Goal: Find specific fact: Find specific fact

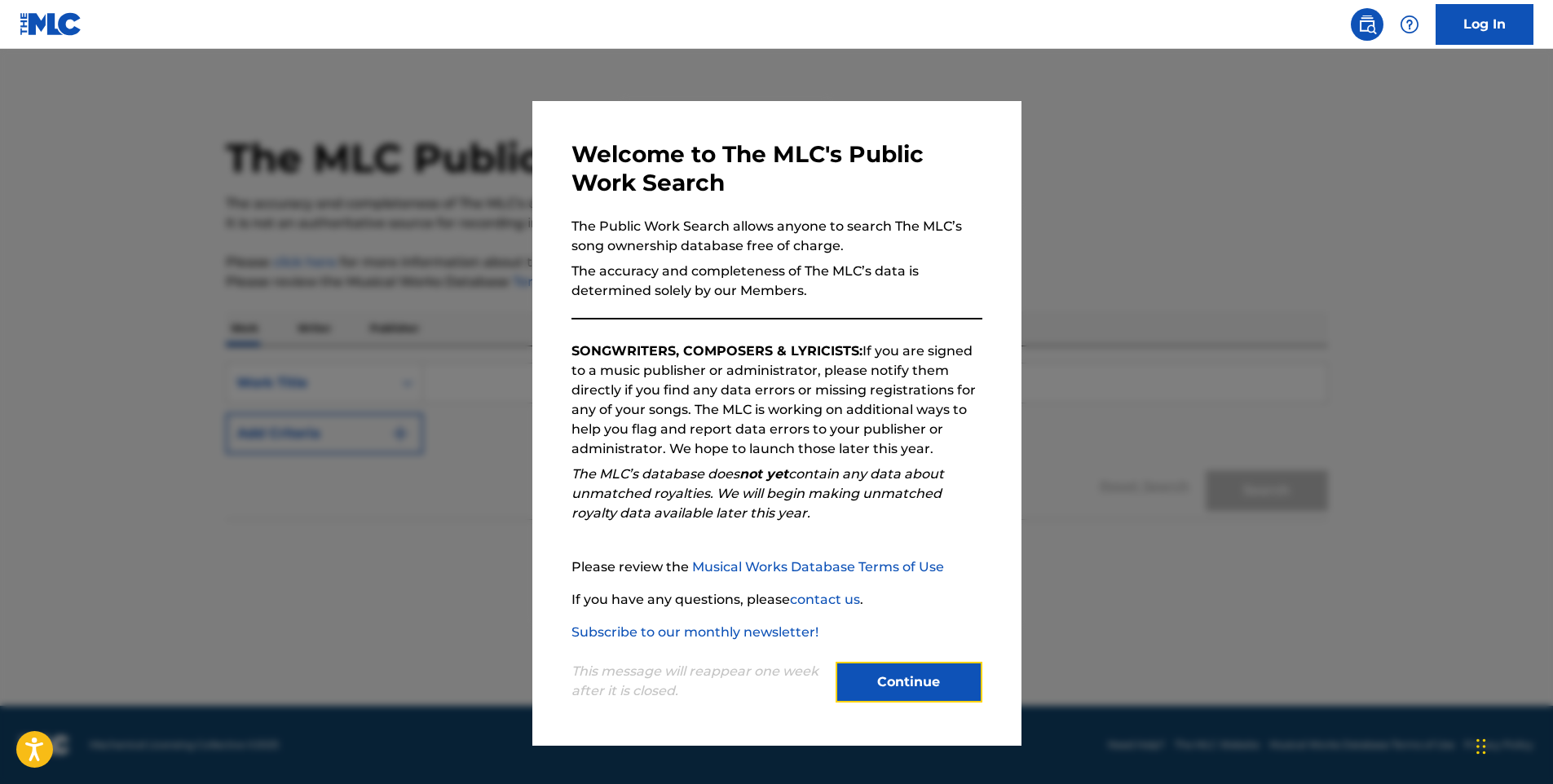
click at [921, 689] on button "Continue" at bounding box center [908, 682] width 147 height 41
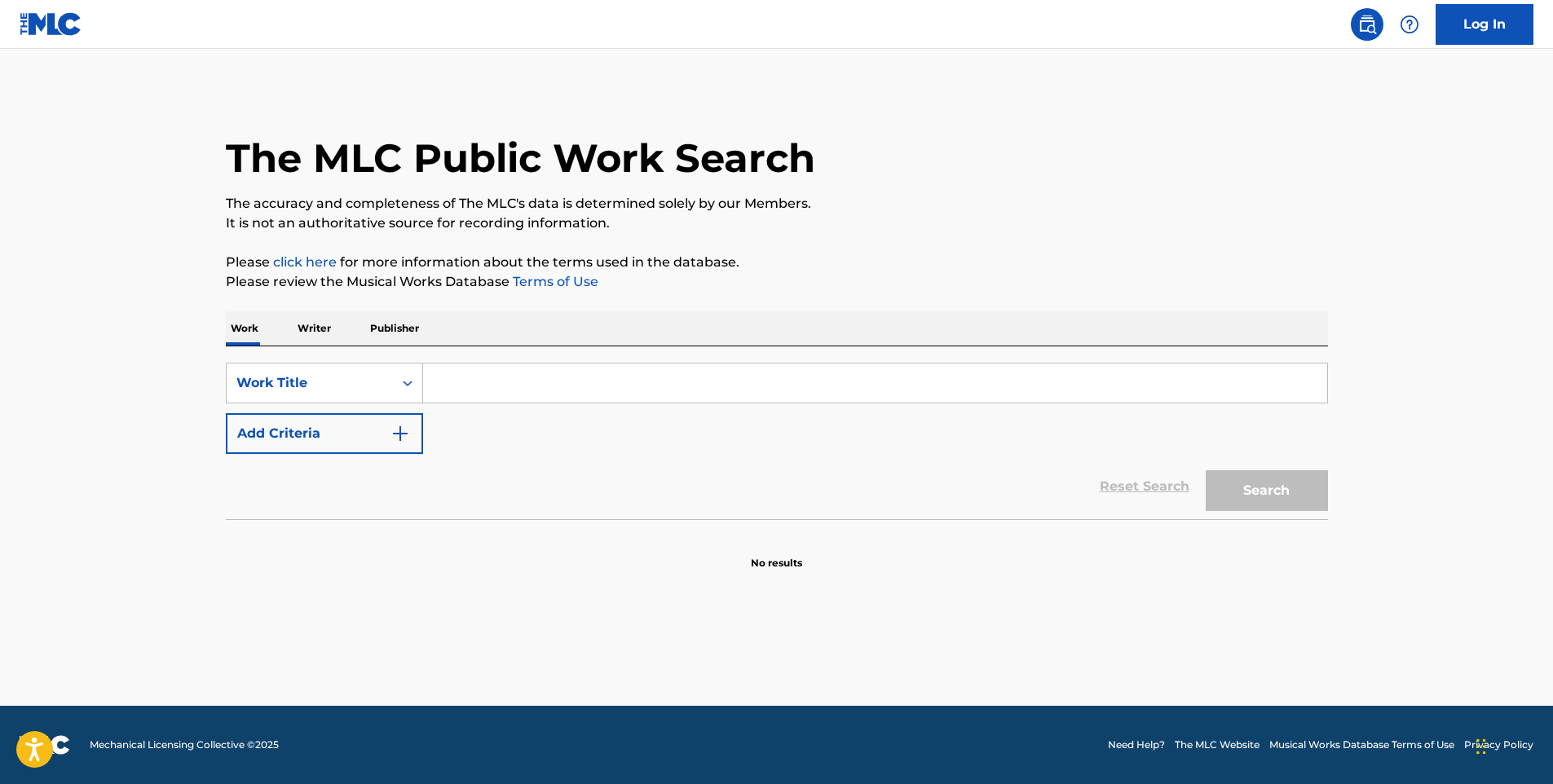
click at [454, 381] on input "Search Form" at bounding box center [875, 382] width 904 height 39
click at [402, 382] on icon "Search Form" at bounding box center [407, 382] width 16 height 16
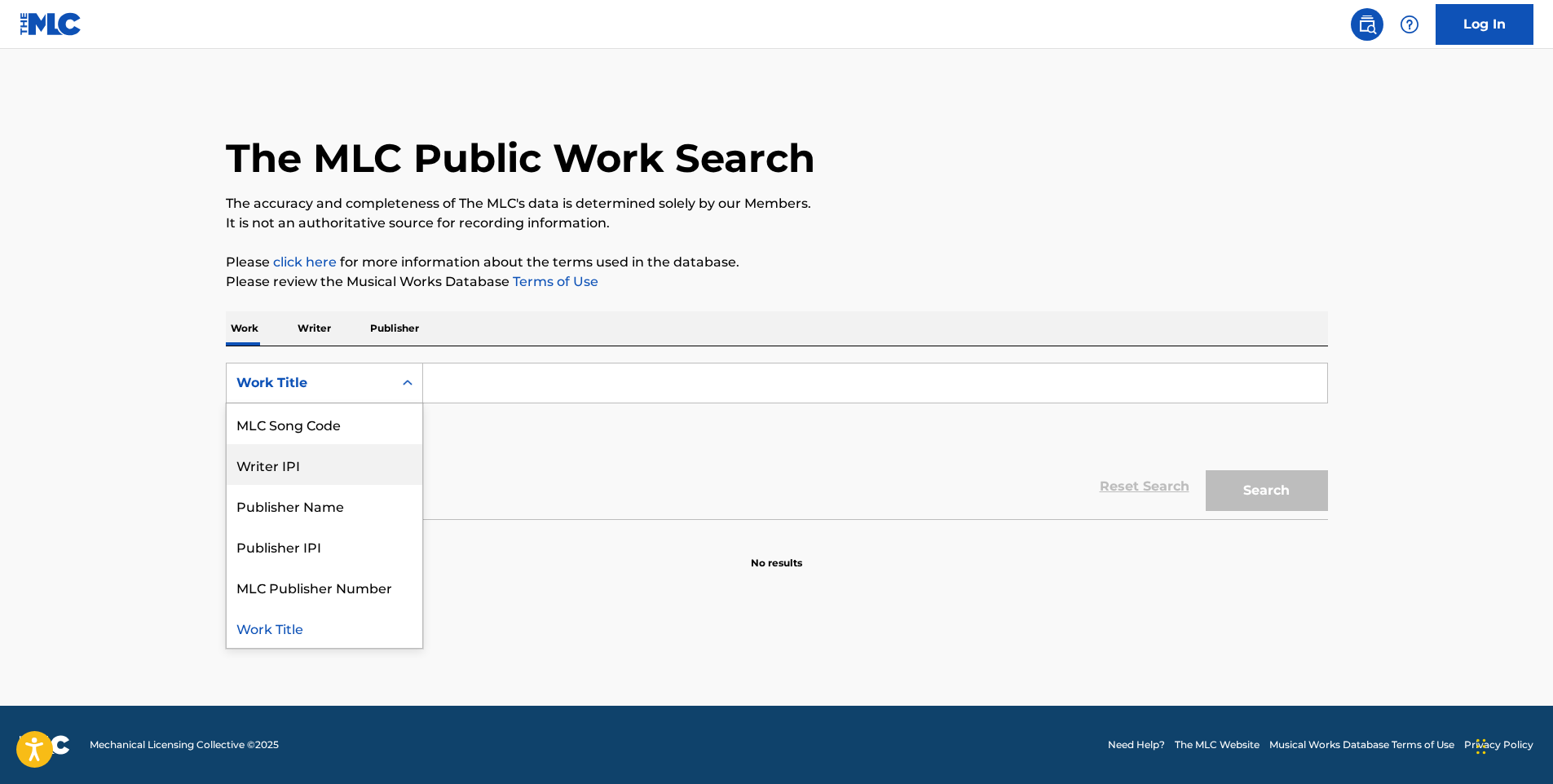
scroll to position [82, 0]
click at [481, 370] on input "Search Form" at bounding box center [875, 382] width 904 height 39
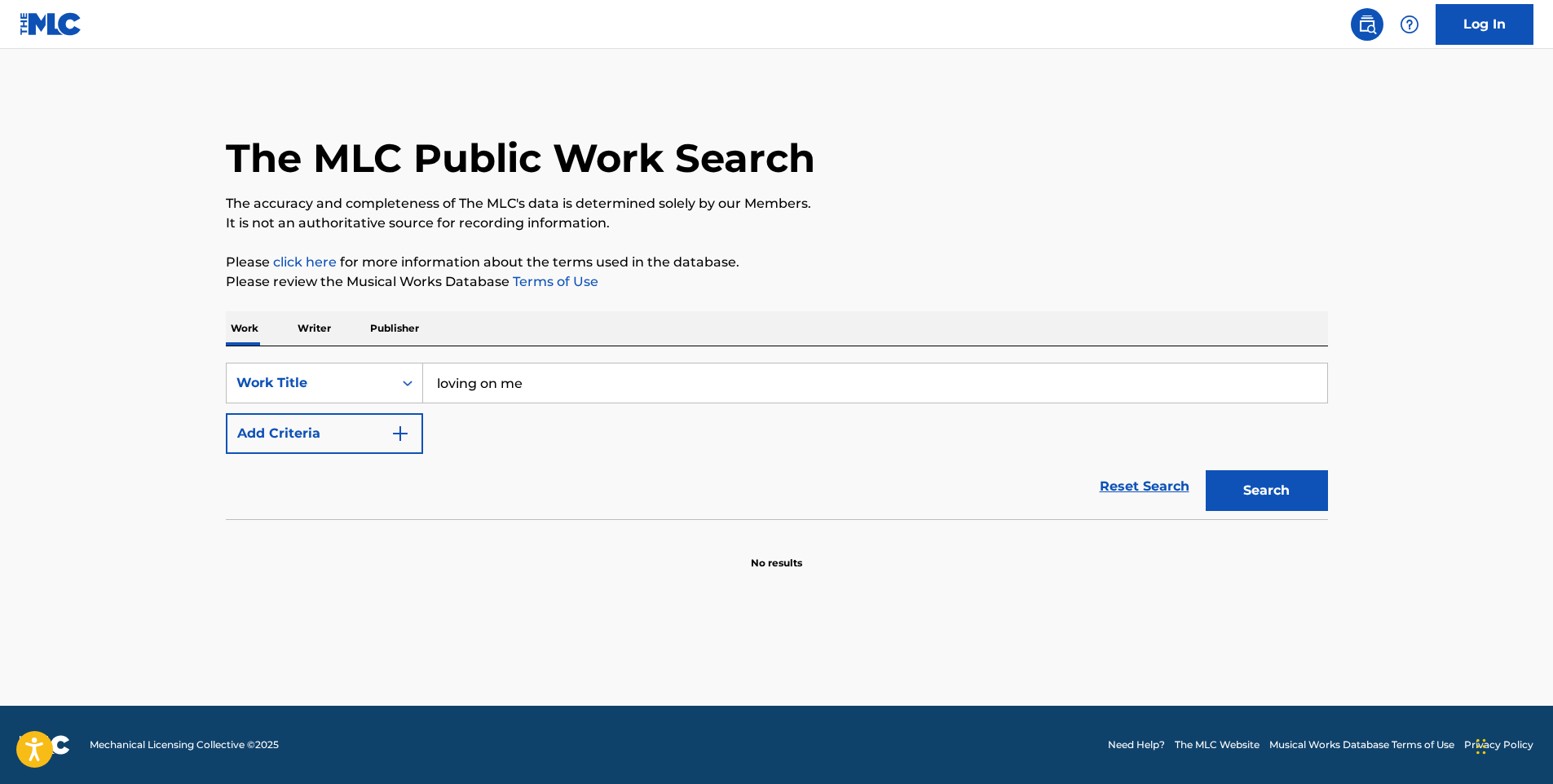
click at [1206, 470] on button "Search" at bounding box center [1267, 490] width 122 height 41
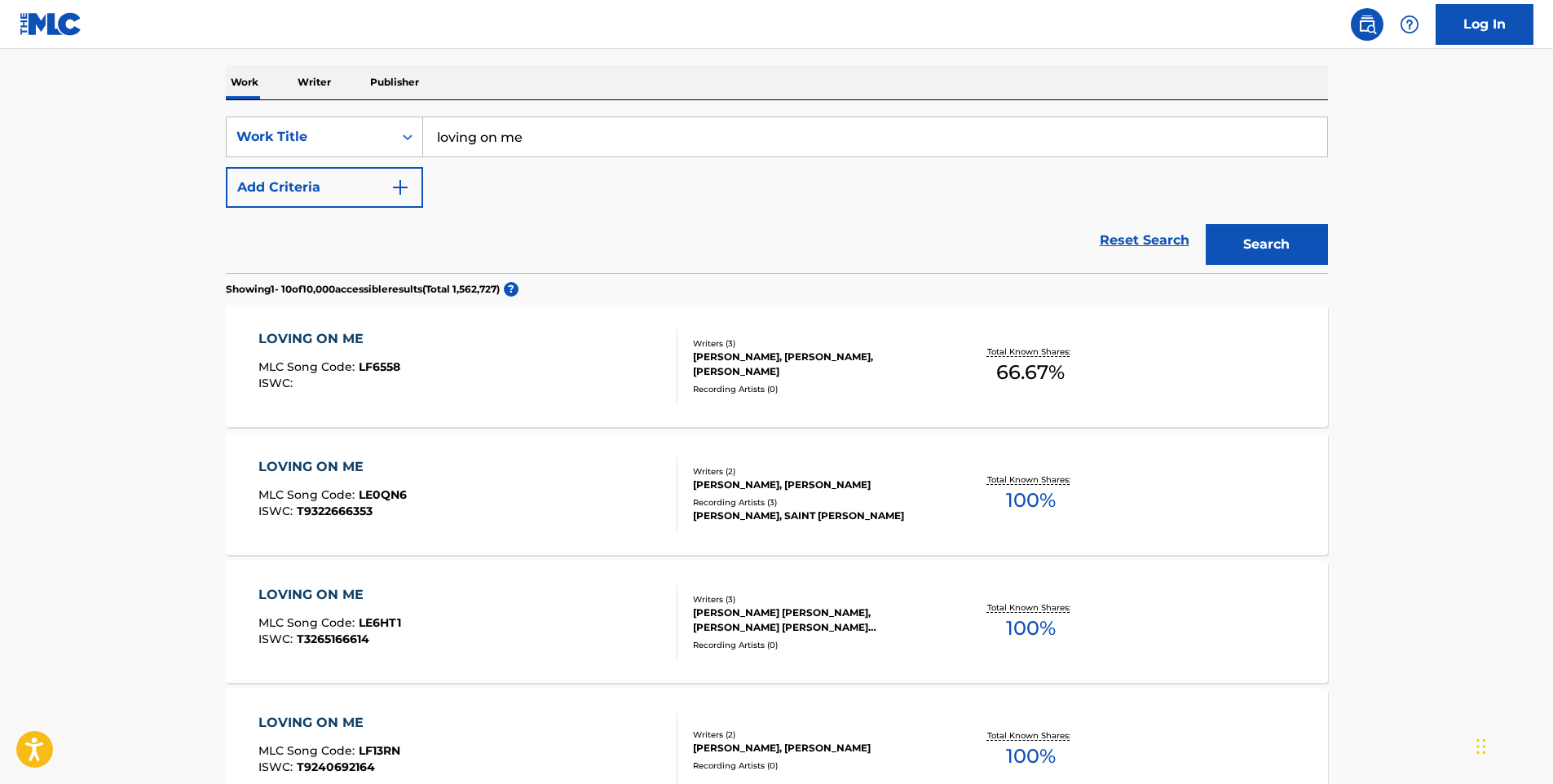
scroll to position [245, 0]
type input "loving on me [PERSON_NAME]"
click at [1206, 225] on button "Search" at bounding box center [1267, 245] width 122 height 41
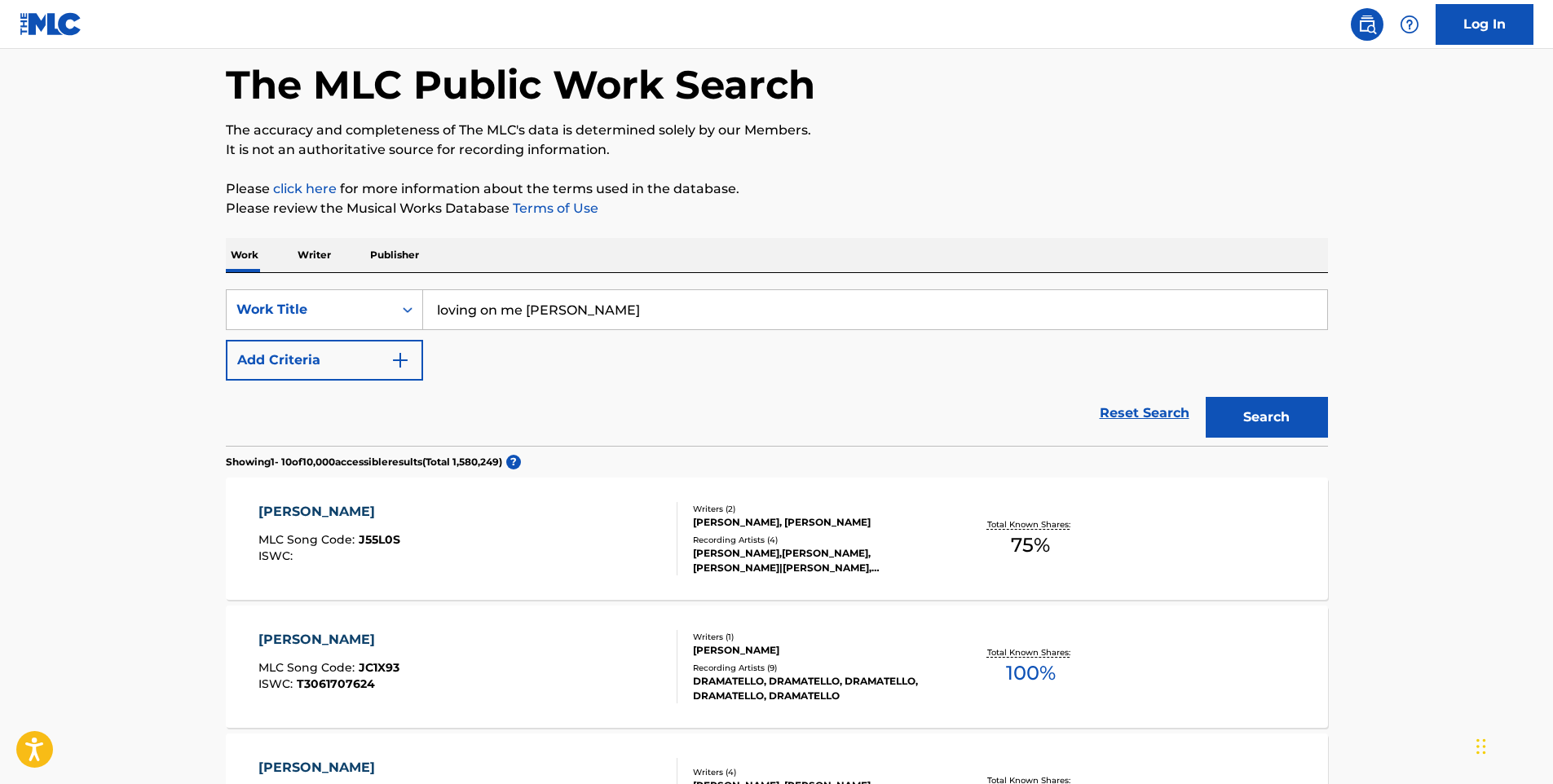
scroll to position [0, 0]
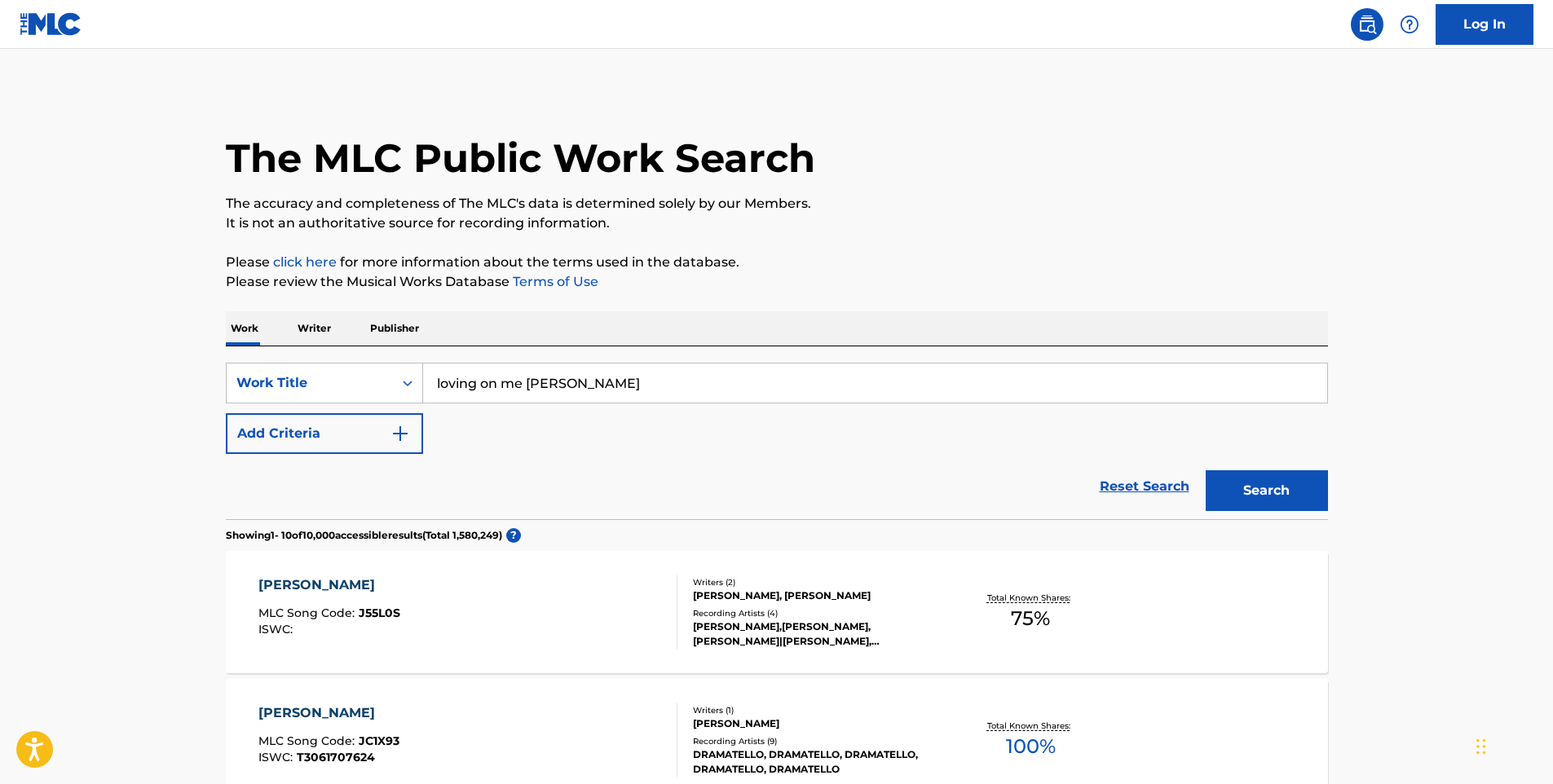
click at [306, 325] on p "Writer" at bounding box center [314, 328] width 43 height 34
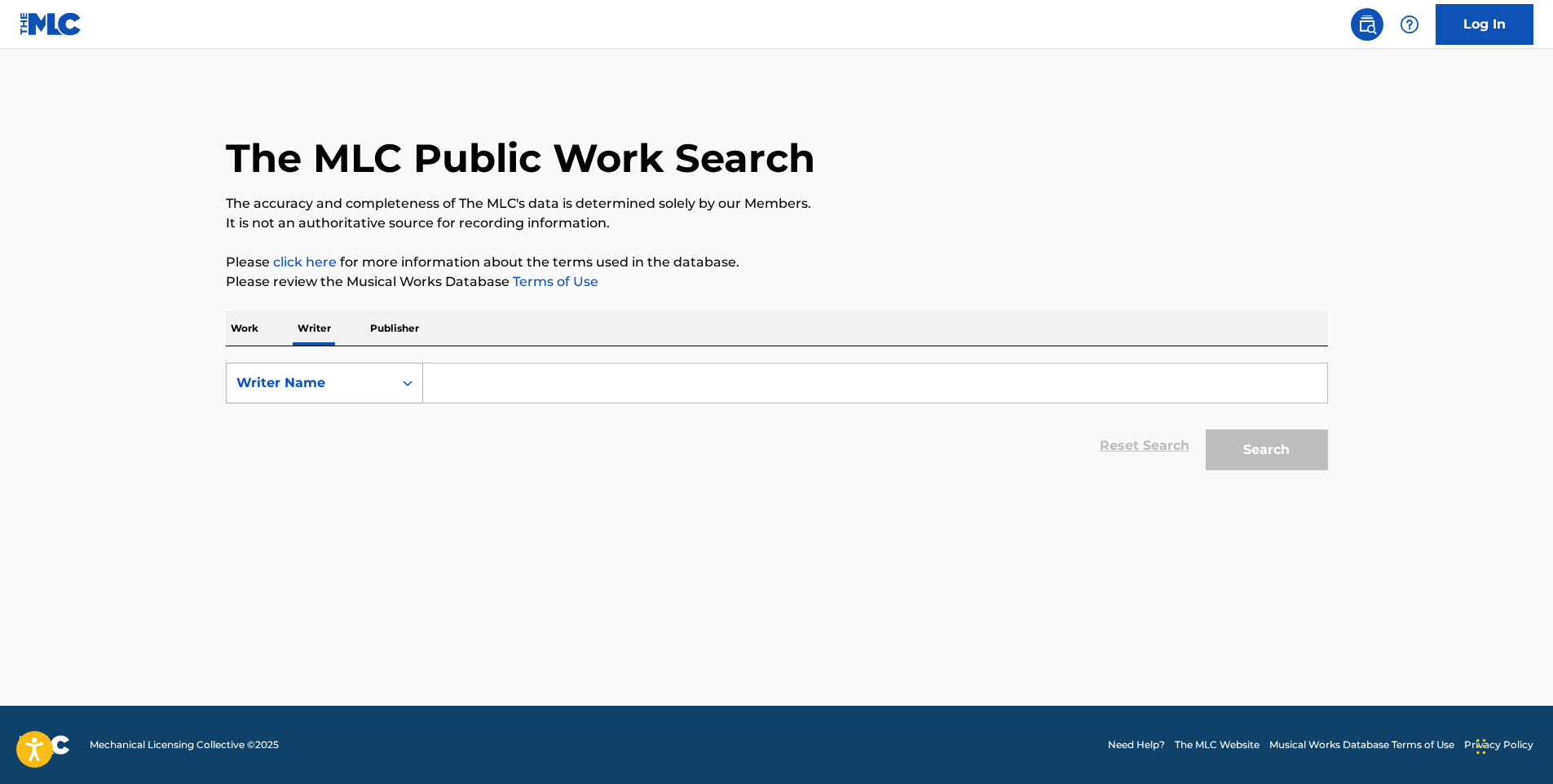
click at [387, 363] on div "Writer Name" at bounding box center [324, 382] width 197 height 41
click at [383, 369] on div "Writer Name" at bounding box center [310, 383] width 167 height 31
click at [397, 330] on p "Publisher" at bounding box center [395, 328] width 59 height 34
click at [334, 337] on p "Writer" at bounding box center [314, 328] width 43 height 34
click at [442, 396] on input "Search Form" at bounding box center [875, 382] width 904 height 39
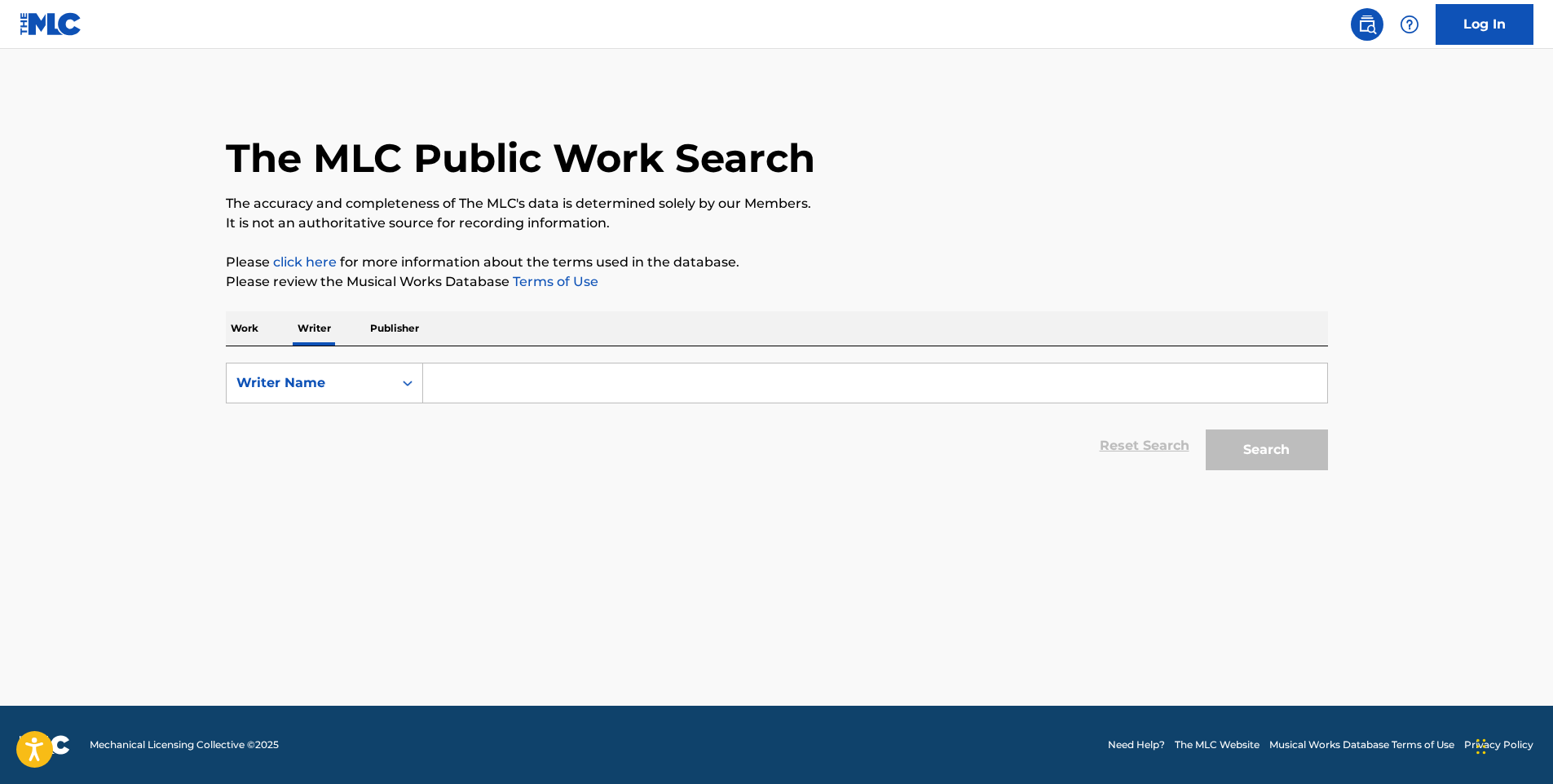
click at [449, 395] on input "Search Form" at bounding box center [875, 382] width 904 height 39
type input "[PERSON_NAME]"
click at [1281, 457] on button "Search" at bounding box center [1267, 449] width 122 height 41
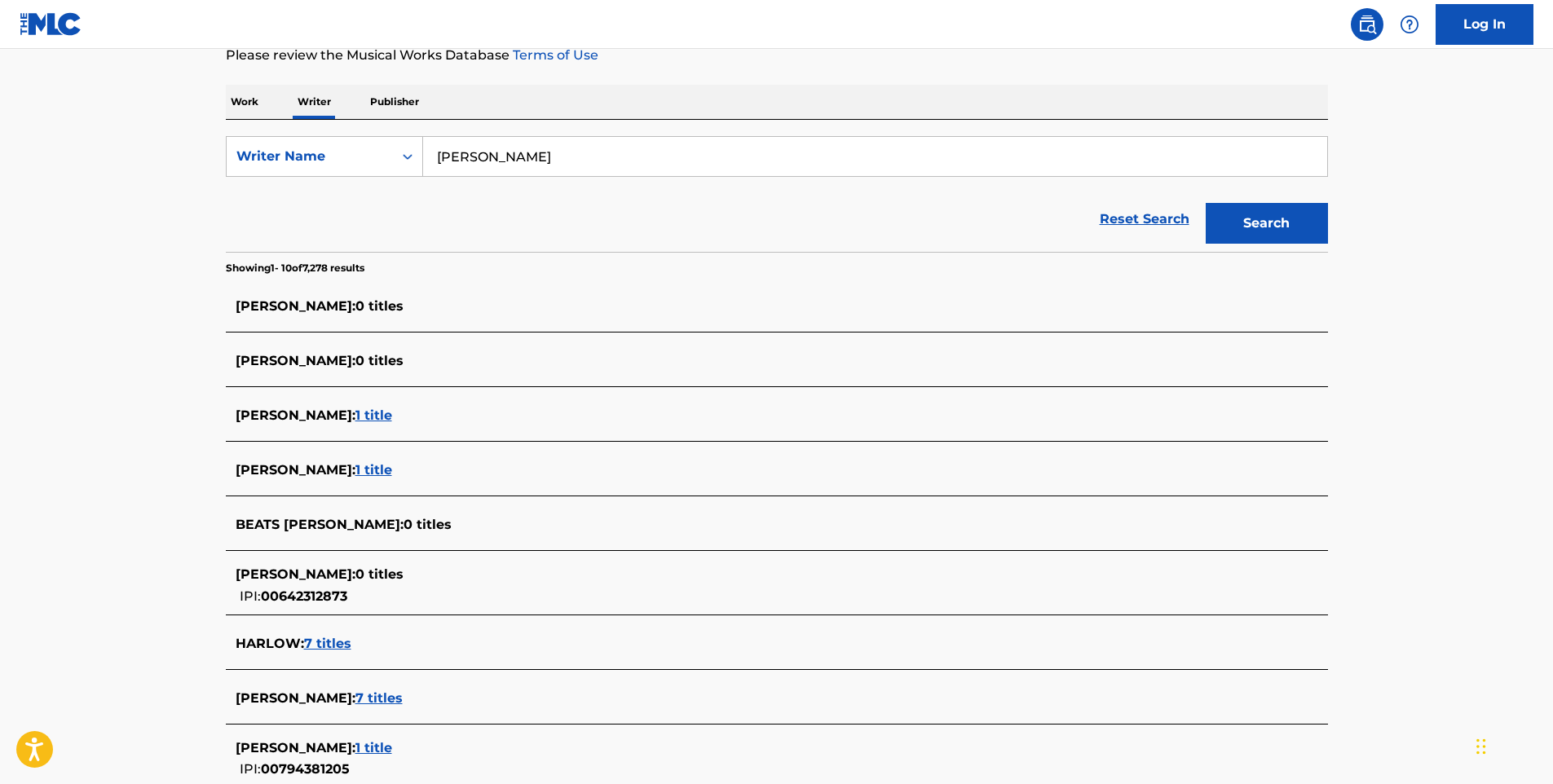
scroll to position [225, 0]
click at [308, 168] on div "Writer Name" at bounding box center [310, 157] width 167 height 31
click at [255, 104] on p "Work" at bounding box center [244, 102] width 37 height 34
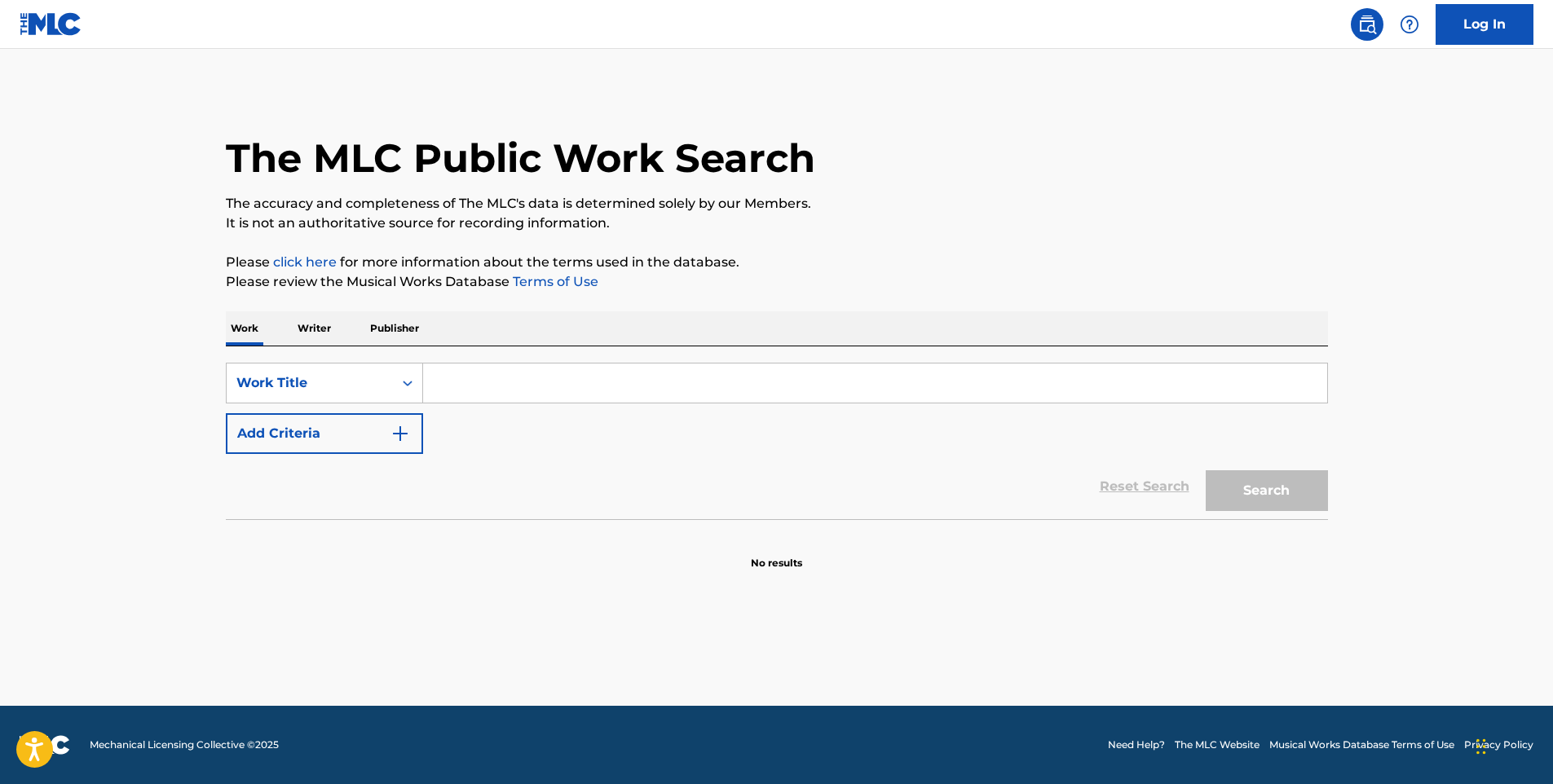
click at [455, 383] on input "Search Form" at bounding box center [875, 382] width 904 height 39
type input "loving on me"
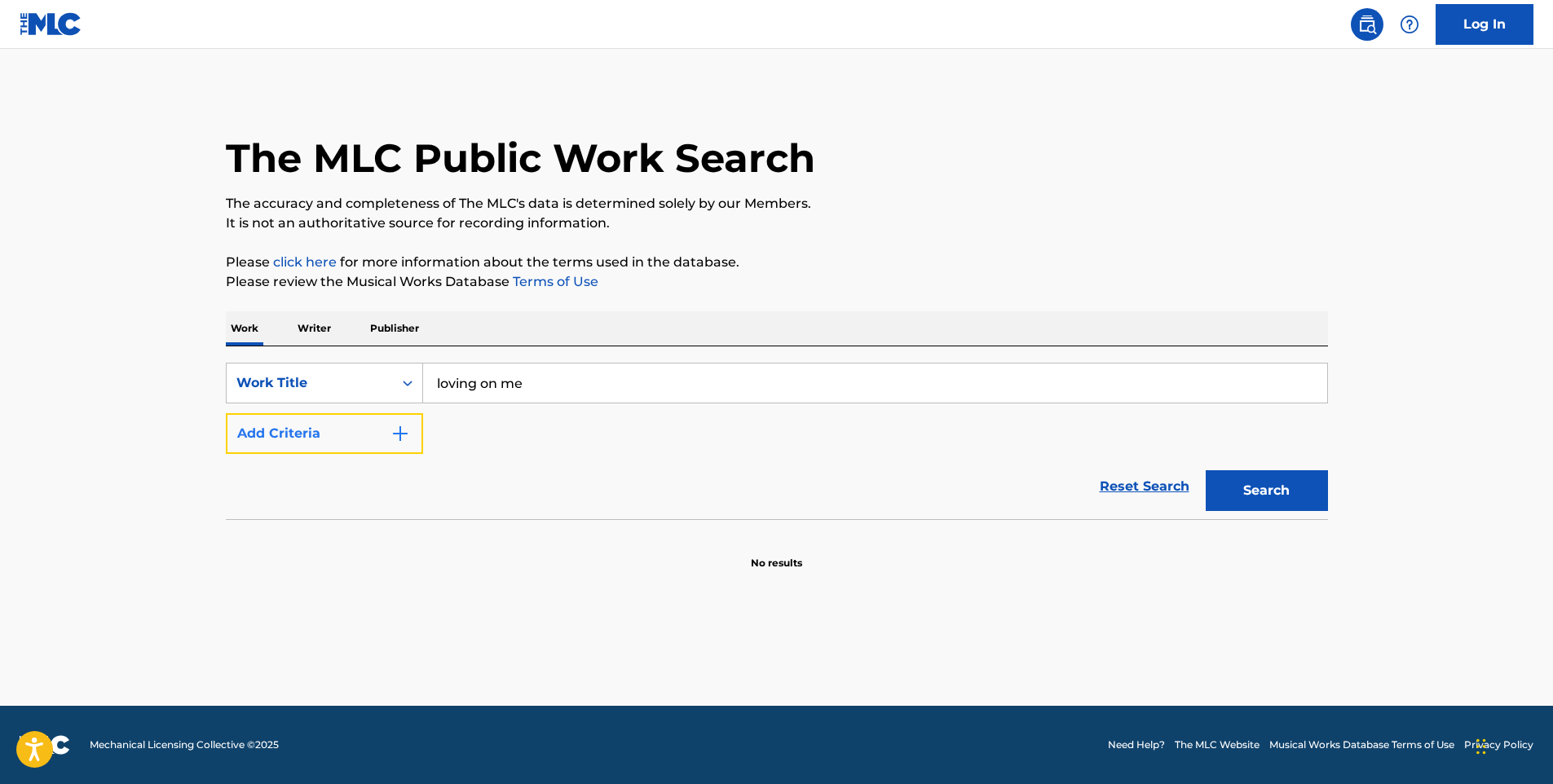
click at [312, 438] on button "Add Criteria" at bounding box center [324, 433] width 197 height 41
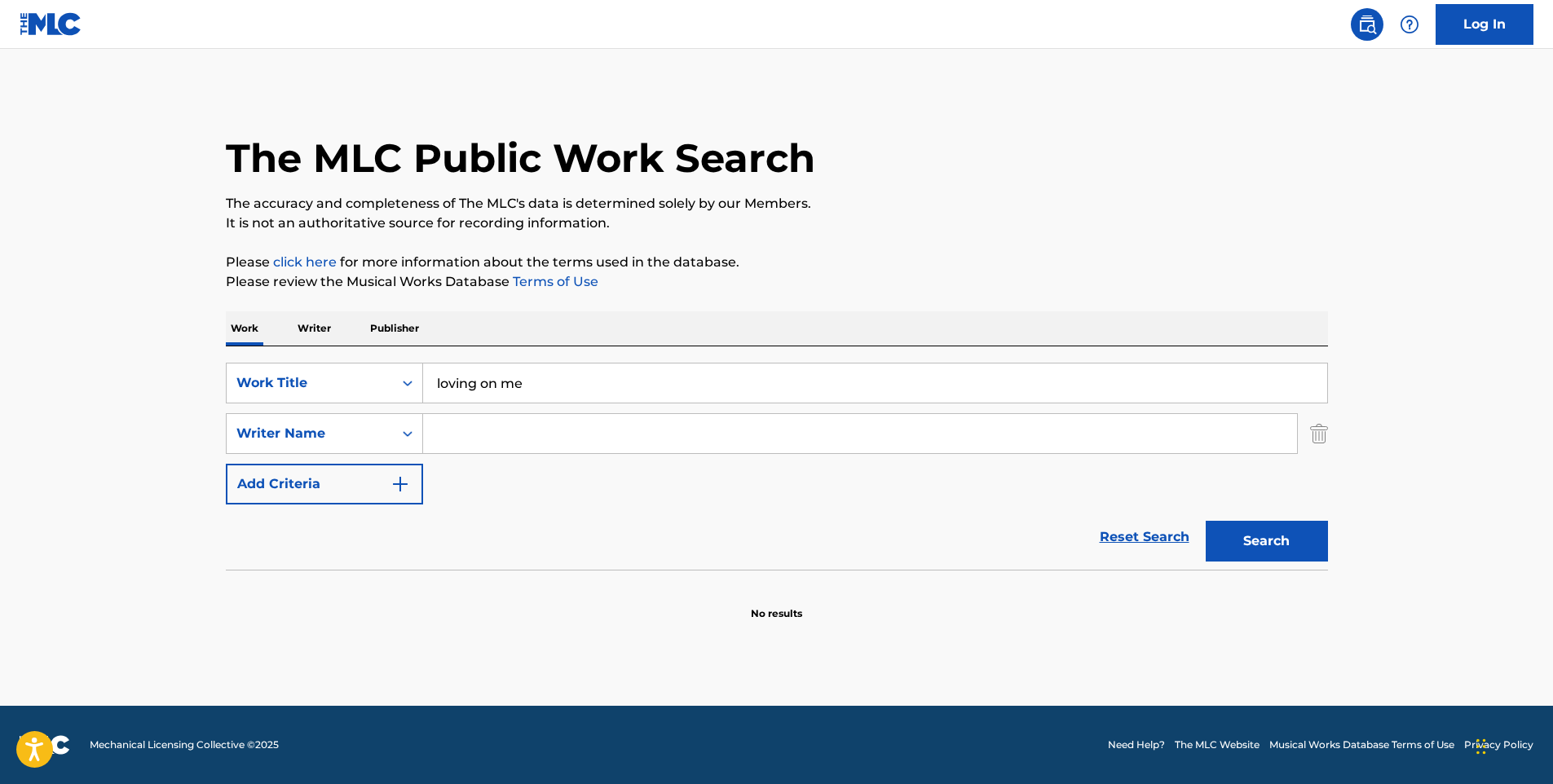
click at [489, 438] on input "Search Form" at bounding box center [860, 433] width 874 height 39
type input "[PERSON_NAME]"
click at [1287, 546] on button "Search" at bounding box center [1267, 540] width 122 height 41
